Goal: Find specific page/section: Find specific page/section

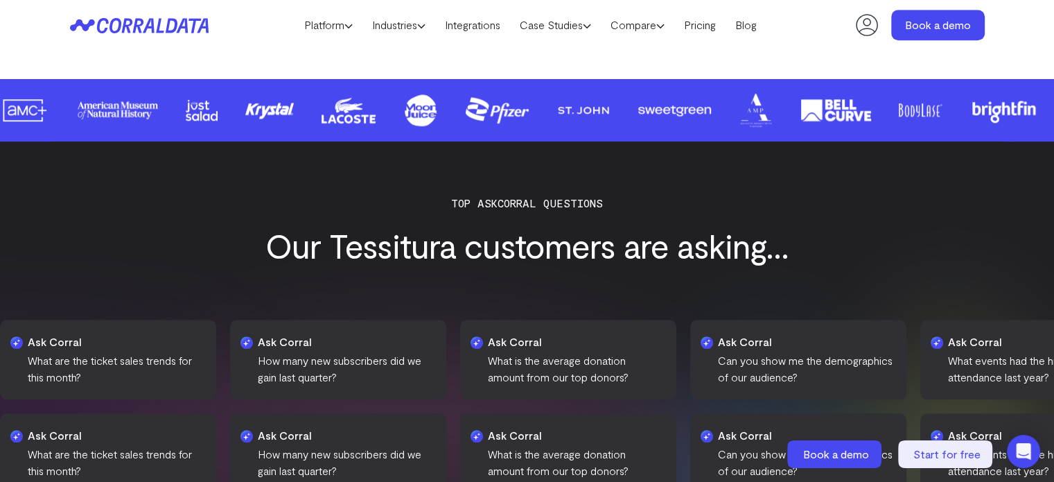
scroll to position [1357, 0]
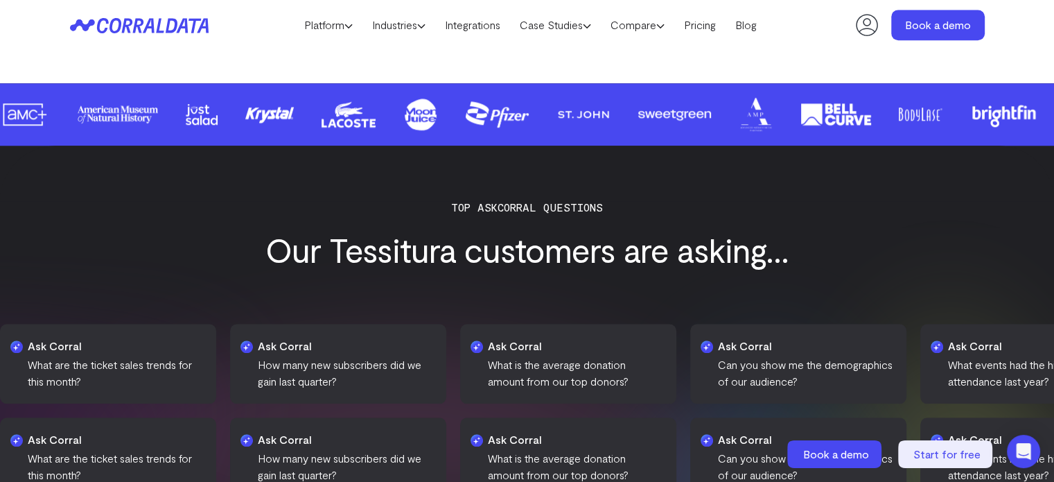
drag, startPoint x: 810, startPoint y: 119, endPoint x: 674, endPoint y: 112, distance: 136.7
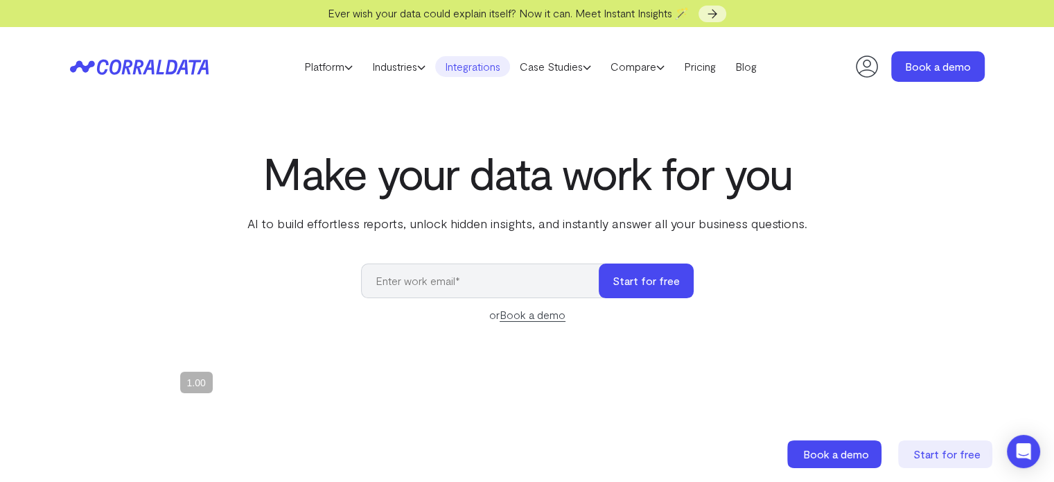
click at [494, 68] on link "Integrations" at bounding box center [472, 66] width 75 height 21
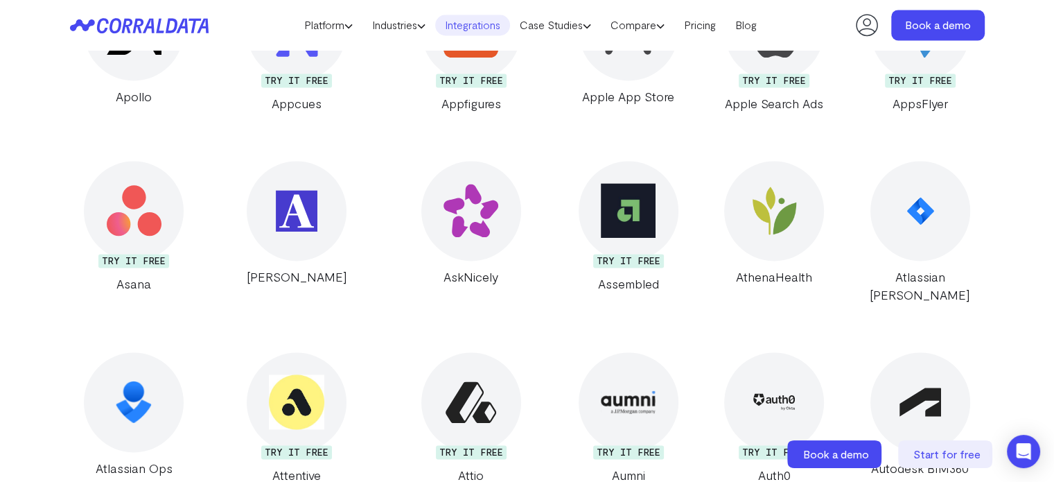
scroll to position [23223, 0]
